Goal: Navigation & Orientation: Find specific page/section

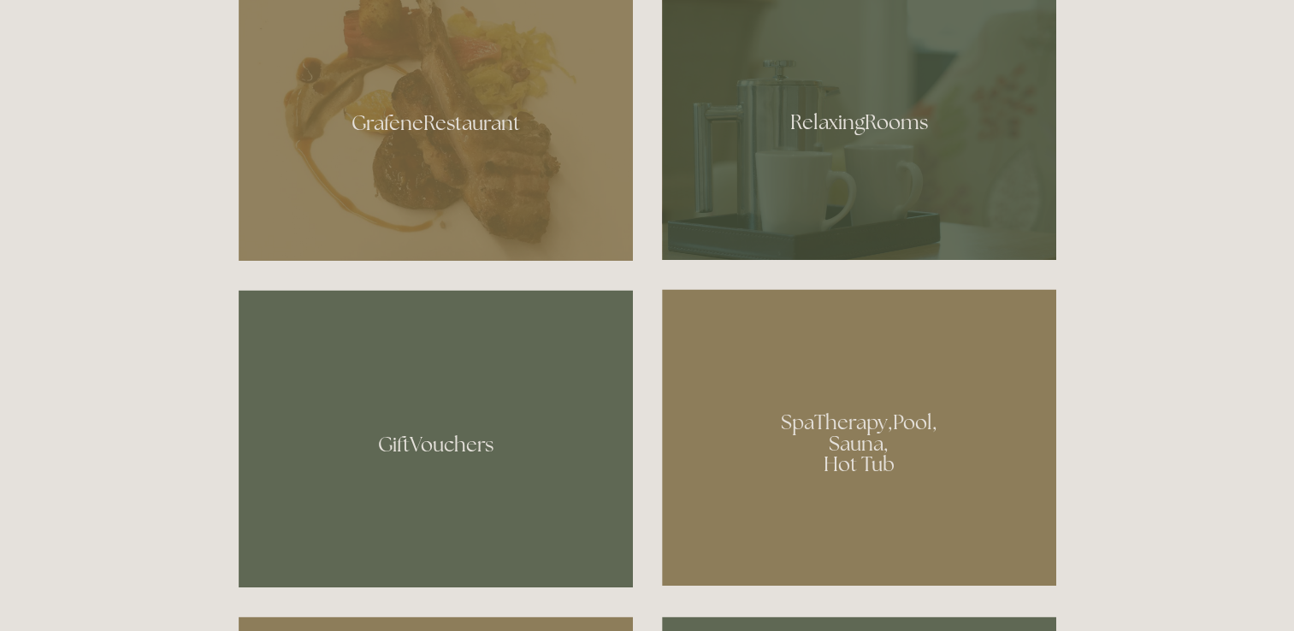
scroll to position [941, 0]
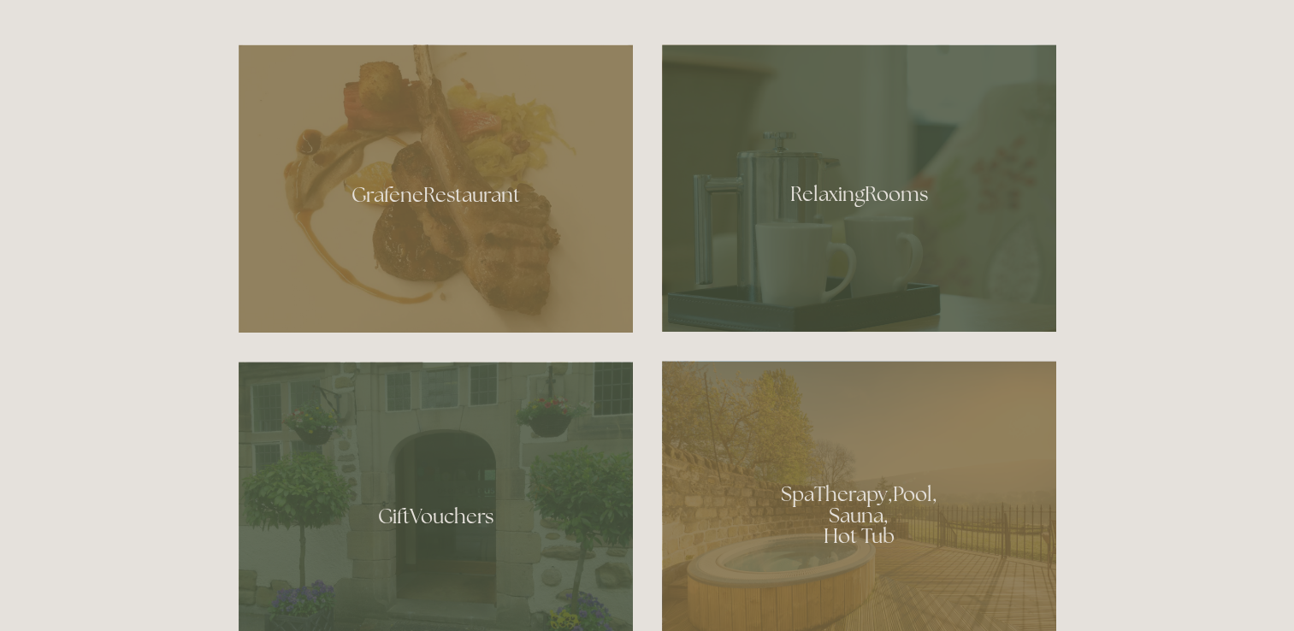
click at [864, 243] on div at bounding box center [859, 187] width 394 height 287
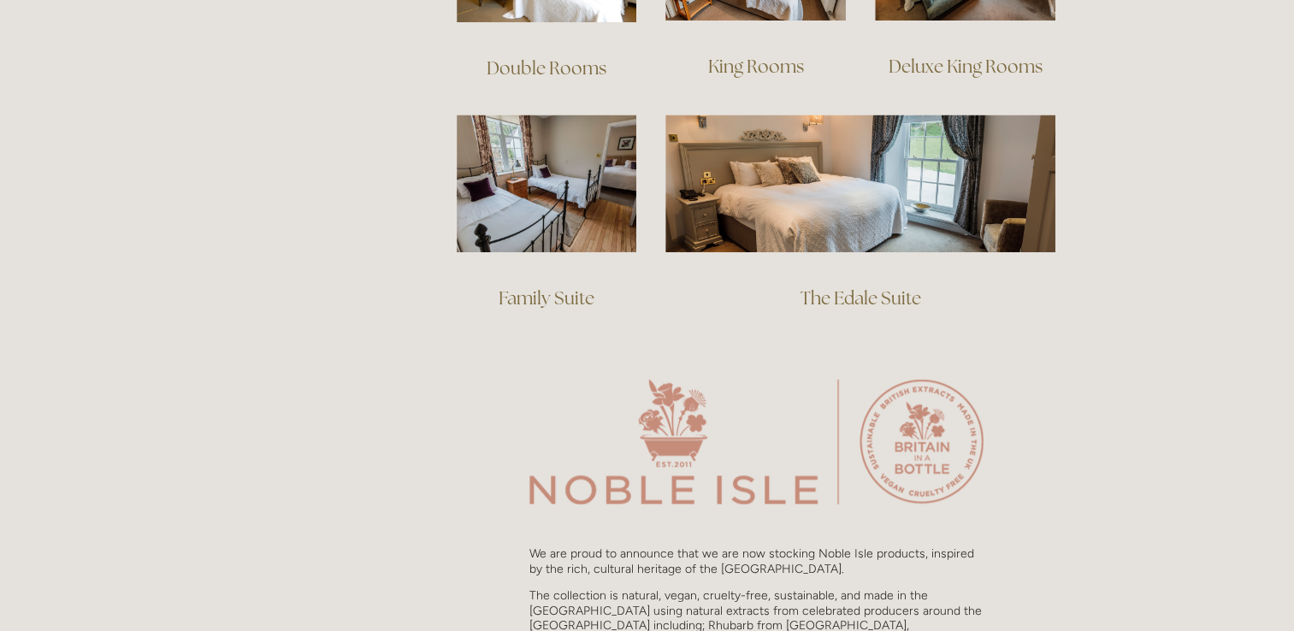
scroll to position [1369, 0]
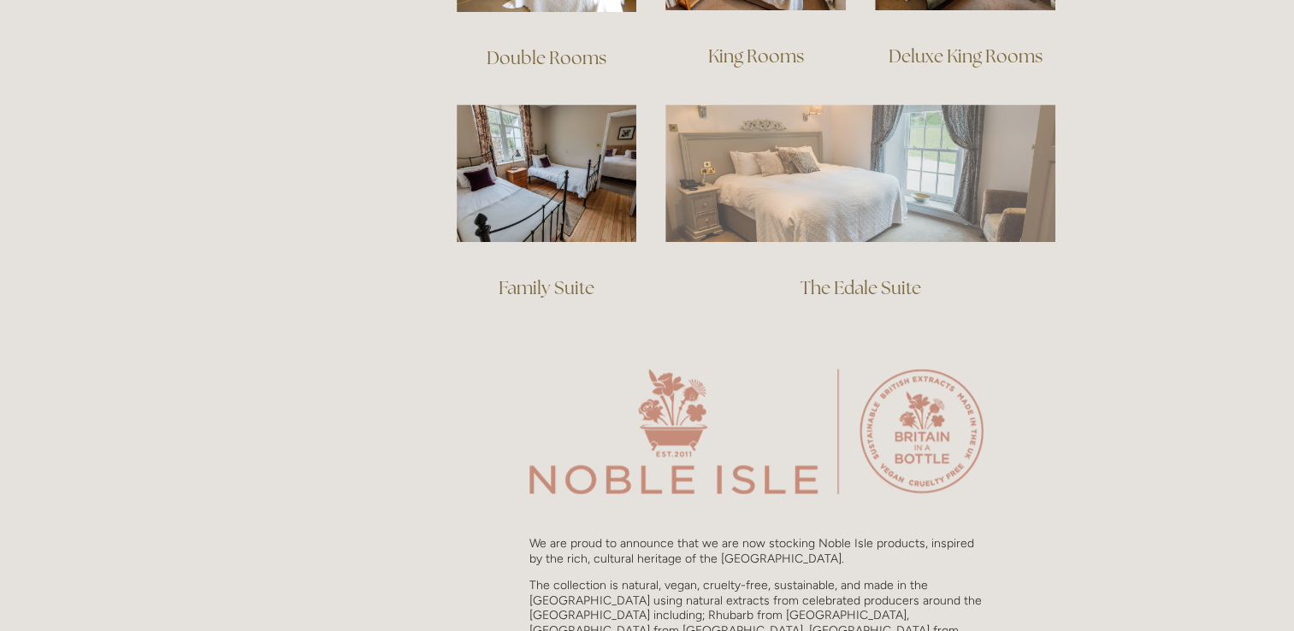
click at [884, 145] on img at bounding box center [861, 172] width 390 height 137
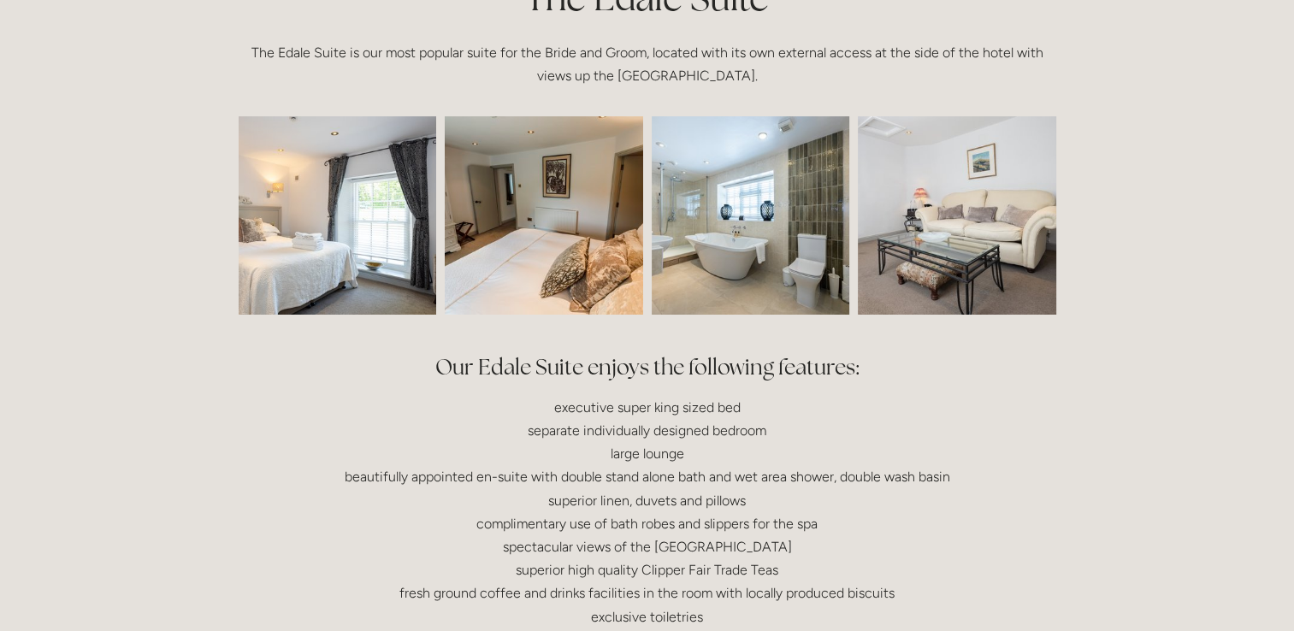
scroll to position [513, 0]
